Goal: Task Accomplishment & Management: Complete application form

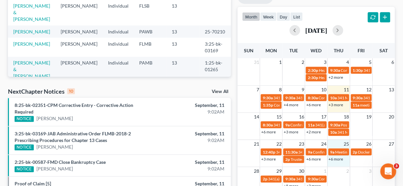
scroll to position [53, 0]
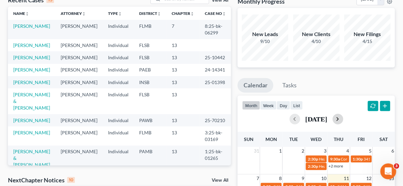
click at [344, 121] on button "button" at bounding box center [338, 119] width 11 height 11
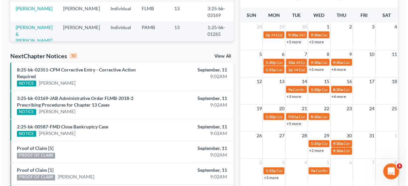
scroll to position [186, 0]
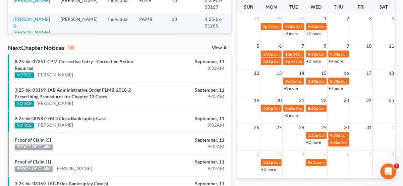
click at [316, 118] on td "8:30a Confirmation Hearing [PERSON_NAME]" at bounding box center [317, 111] width 23 height 14
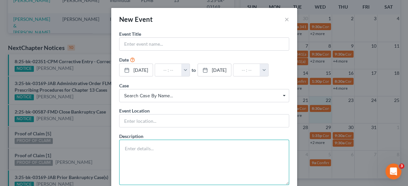
paste textarea "Confirmation hearing to be held on [DATE] 09:30 AM at [GEOGRAPHIC_DATA], [STREE…"
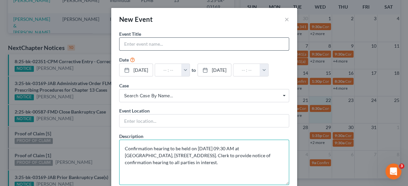
type textarea "Confirmation hearing to be held on [DATE] 09:30 AM at [GEOGRAPHIC_DATA], [STREE…"
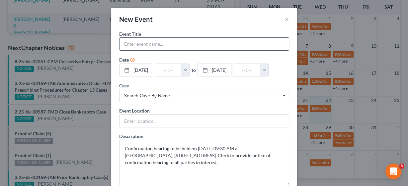
click at [171, 44] on input "text" at bounding box center [203, 44] width 169 height 13
type input "Confirmation Hearing"
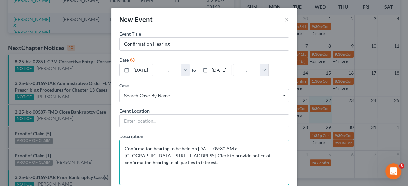
drag, startPoint x: 123, startPoint y: 149, endPoint x: 129, endPoint y: 147, distance: 6.5
click at [123, 149] on textarea "Confirmation hearing to be held on [DATE] 09:30 AM at [GEOGRAPHIC_DATA], [STREE…" at bounding box center [204, 162] width 170 height 45
type textarea "Confirmation hearing to be held on [DATE] 09:30 AM at [GEOGRAPHIC_DATA], [STREE…"
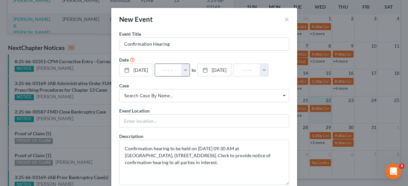
click at [190, 69] on button "button" at bounding box center [185, 70] width 9 height 13
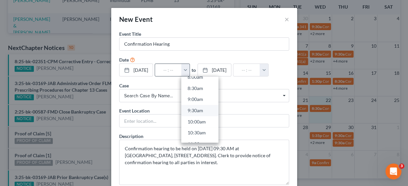
click at [206, 107] on link "9:30am" at bounding box center [199, 110] width 37 height 11
type input "9:30am"
type input "10:30am"
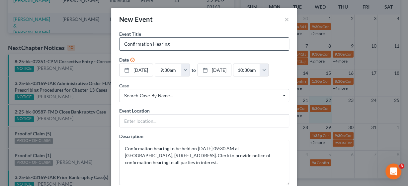
click at [184, 45] on input "Confirmation Hearing" at bounding box center [203, 44] width 169 height 13
type input "Confirmation Hearing [PERSON_NAME]"
click at [181, 95] on span "Search case by name..." at bounding box center [204, 96] width 160 height 7
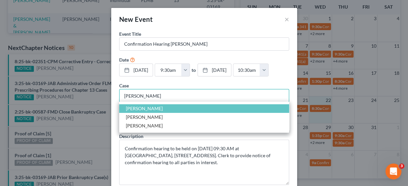
type input "[PERSON_NAME]"
click at [155, 107] on span "[PERSON_NAME]" at bounding box center [204, 108] width 170 height 9
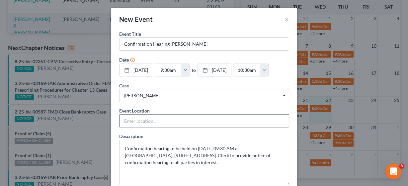
click at [154, 121] on input "text" at bounding box center [203, 121] width 169 height 13
type input "In Person"
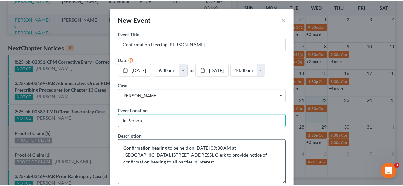
scroll to position [39, 0]
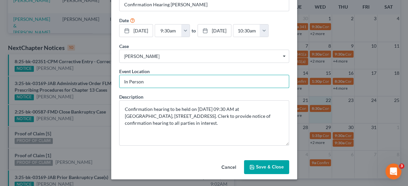
click at [265, 165] on button "Save & Close" at bounding box center [266, 168] width 45 height 14
